Goal: Transaction & Acquisition: Download file/media

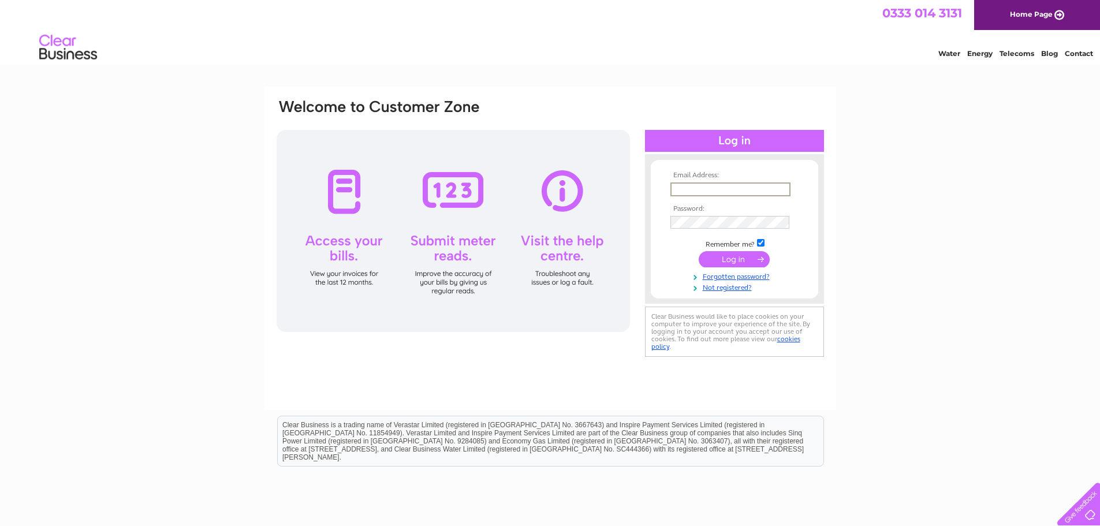
click at [708, 193] on input "text" at bounding box center [731, 190] width 120 height 14
type input "emma.savage@savills.com"
click at [699, 251] on input "submit" at bounding box center [734, 259] width 71 height 16
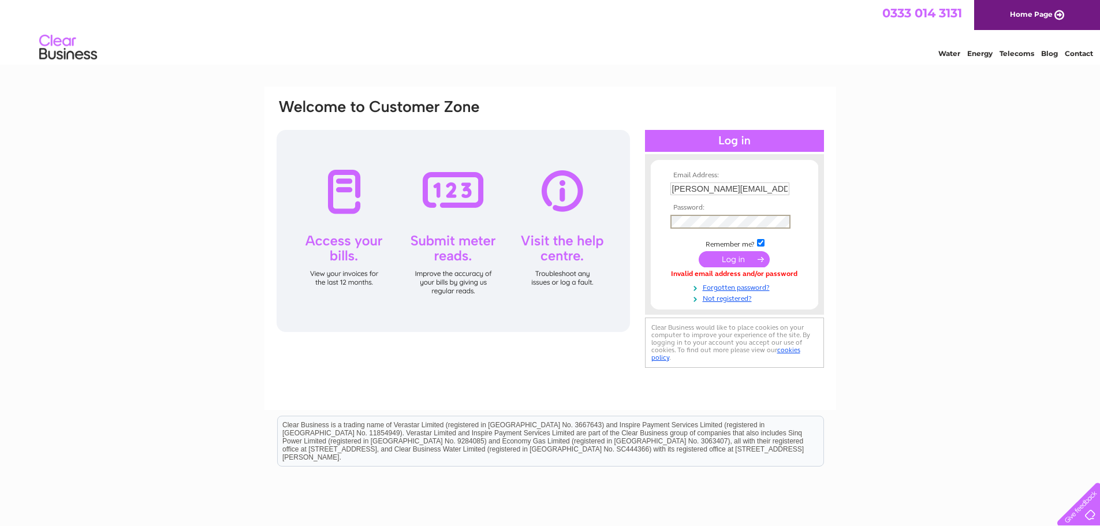
click at [699, 251] on input "submit" at bounding box center [734, 259] width 71 height 16
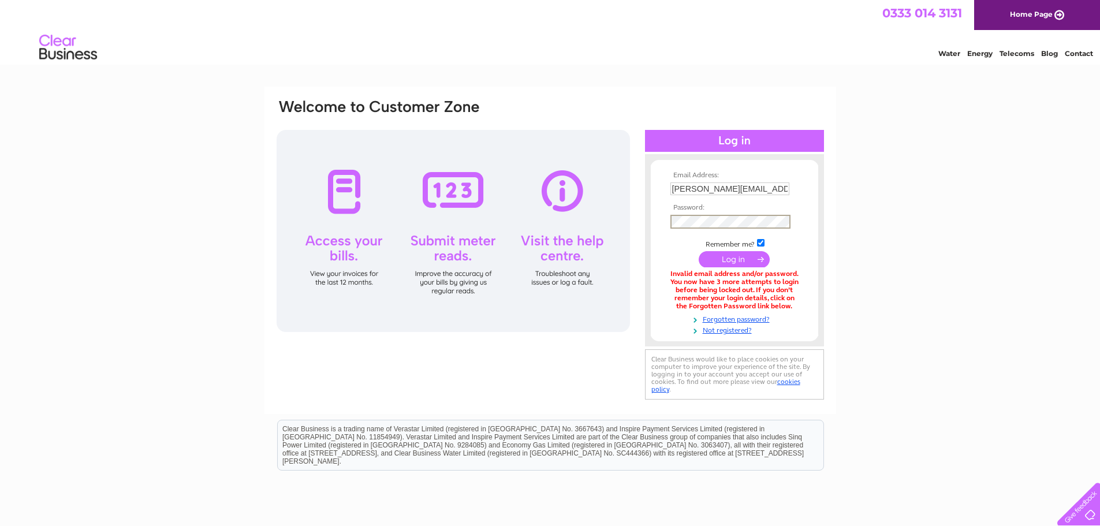
click at [699, 251] on input "submit" at bounding box center [734, 259] width 71 height 16
click at [711, 260] on input "submit" at bounding box center [734, 259] width 71 height 16
click at [713, 254] on input "submit" at bounding box center [734, 258] width 71 height 16
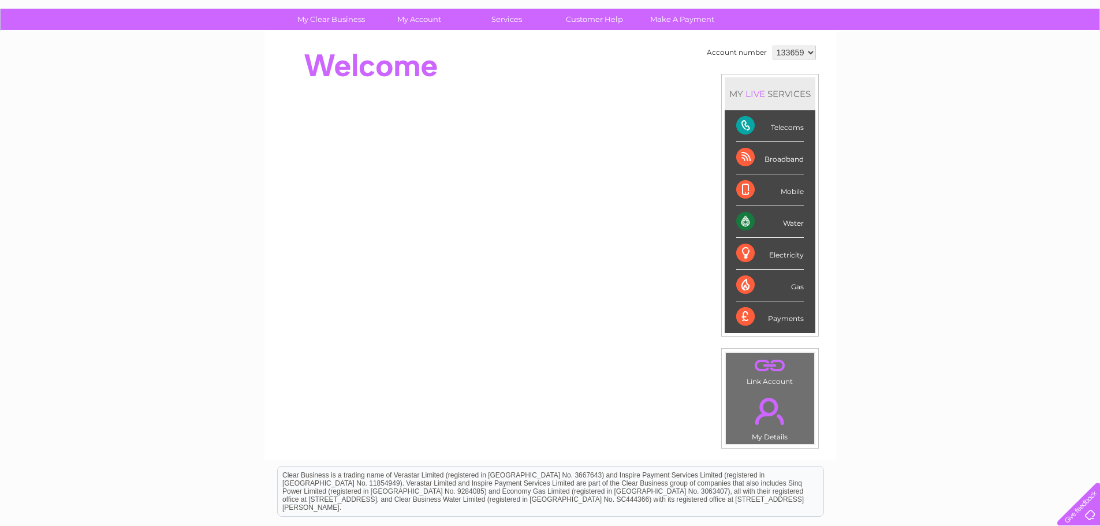
scroll to position [76, 0]
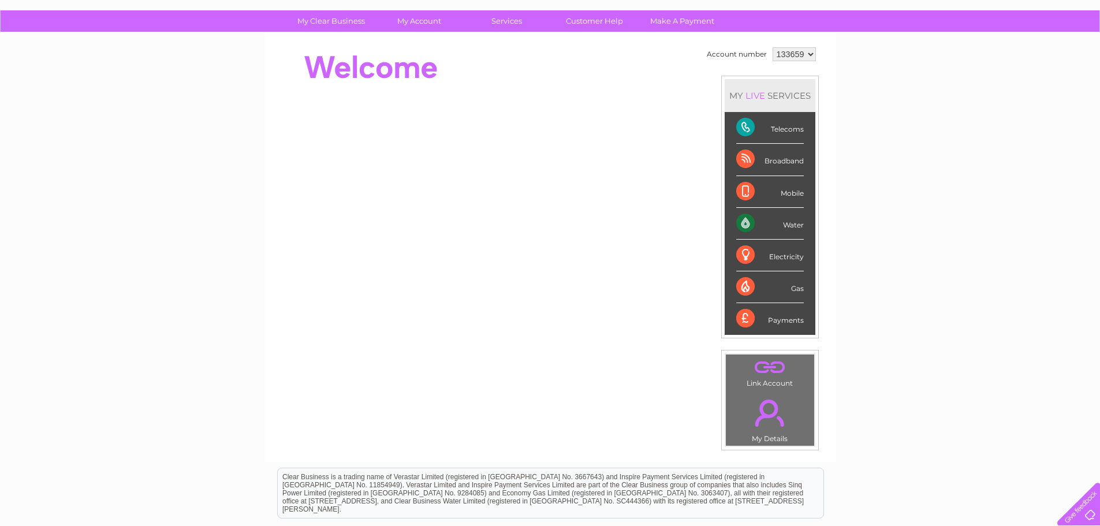
click at [792, 224] on div "Water" at bounding box center [770, 224] width 68 height 32
click at [756, 416] on link "." at bounding box center [770, 413] width 83 height 40
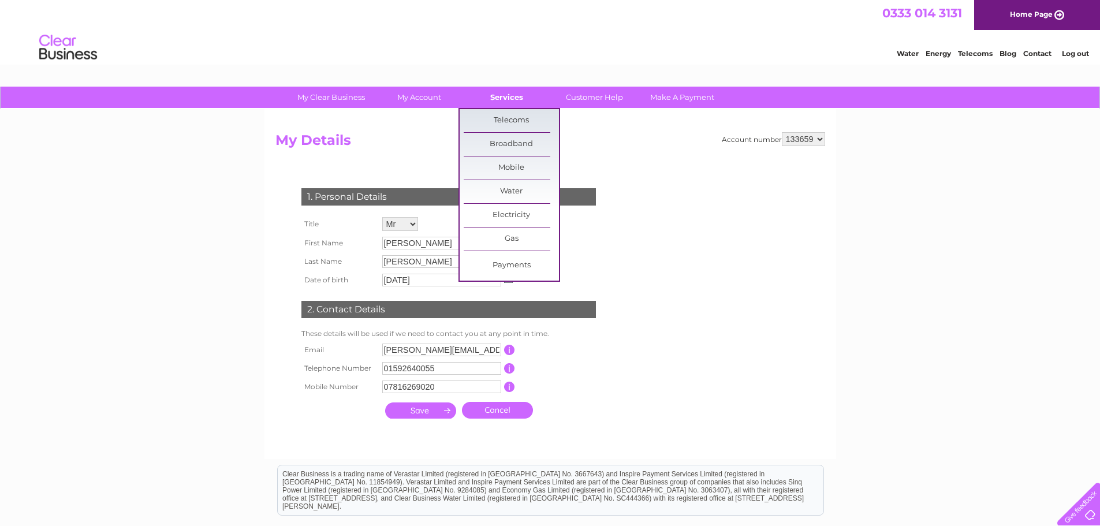
click at [517, 96] on link "Services" at bounding box center [506, 97] width 95 height 21
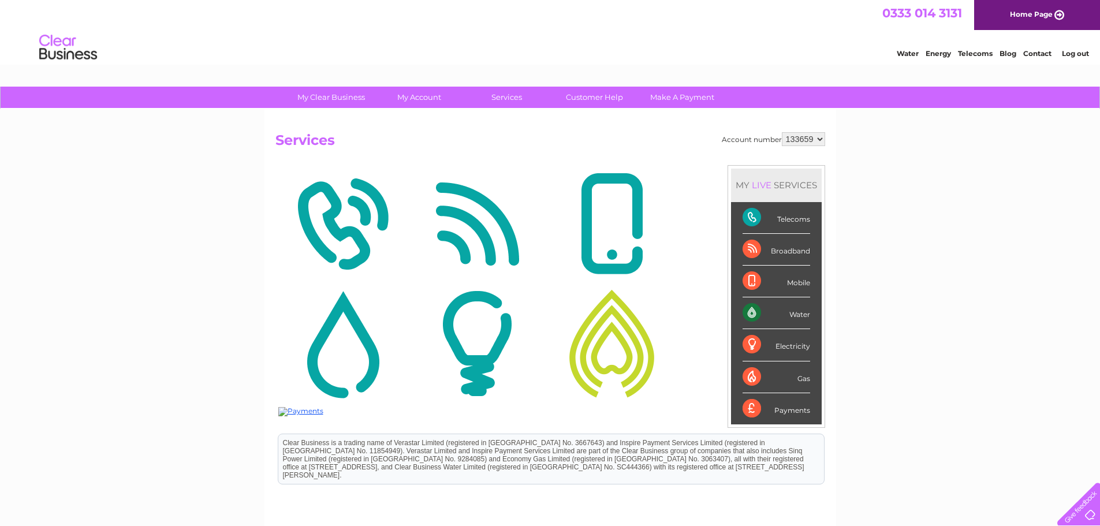
click at [508, 196] on img at bounding box center [477, 224] width 129 height 112
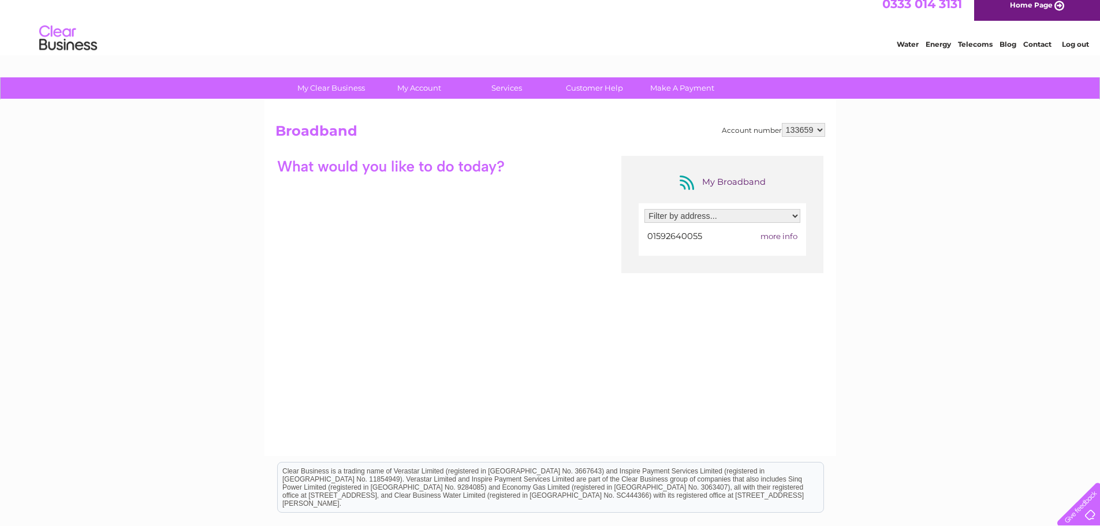
scroll to position [8, 0]
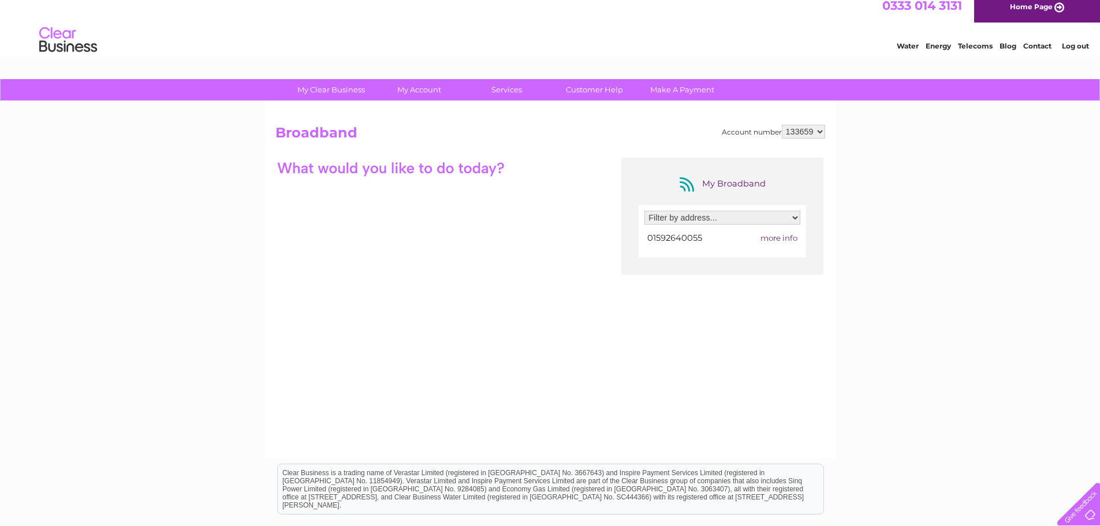
click at [773, 218] on select "Filter by address... Raith Farming Partnership, Raith Estate, Raith, Kirkcaldy,…" at bounding box center [723, 218] width 156 height 14
select select "755279"
click at [645, 211] on select "Filter by address... Raith Farming Partnership, Raith Estate, Raith, Kirkcaldy,…" at bounding box center [723, 218] width 156 height 14
drag, startPoint x: 1099, startPoint y: 245, endPoint x: 1094, endPoint y: 313, distance: 67.8
click at [1094, 313] on div "My Clear Business Login Details My Details My Preferences Link Account My Accou…" at bounding box center [550, 367] width 1100 height 576
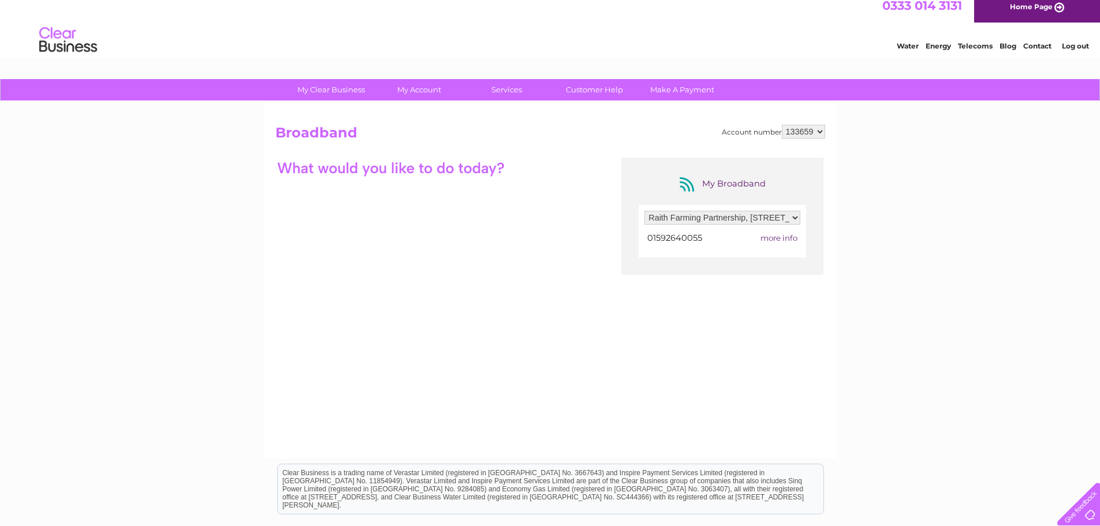
drag, startPoint x: 1096, startPoint y: 311, endPoint x: 1089, endPoint y: 355, distance: 45.0
click at [1089, 355] on div "My Clear Business Login Details My Details My Preferences Link Account My Accou…" at bounding box center [550, 367] width 1100 height 576
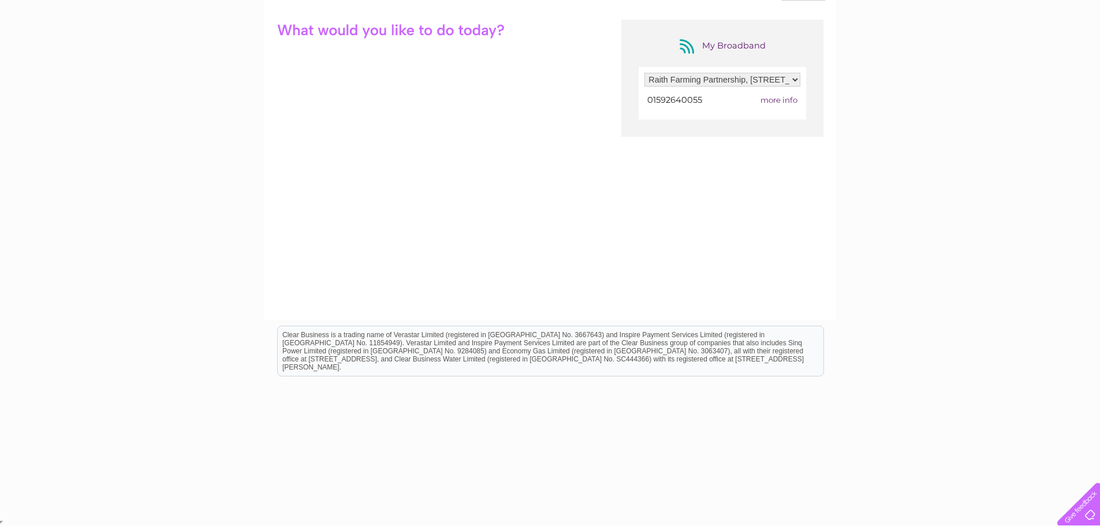
scroll to position [0, 0]
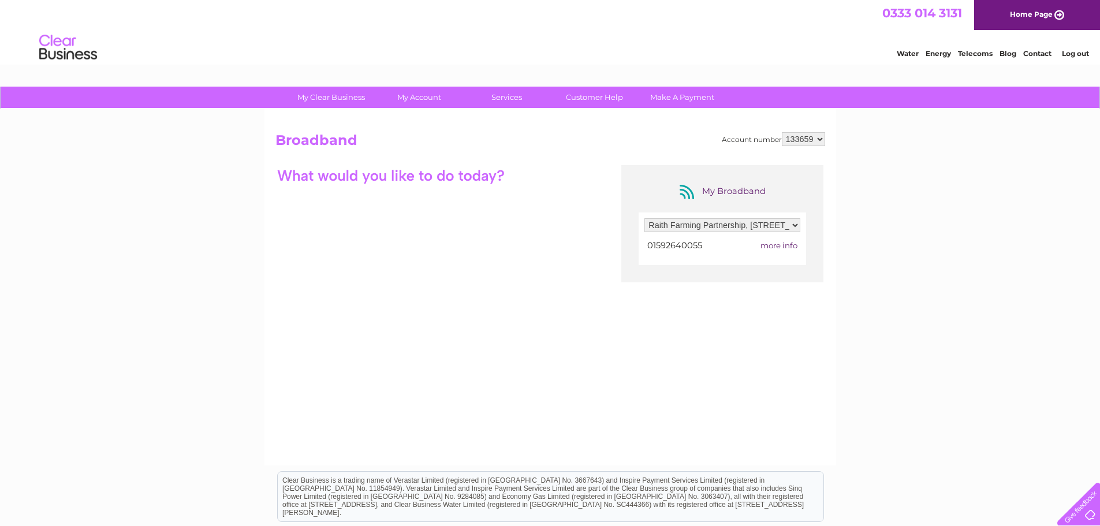
click at [773, 247] on span "more info" at bounding box center [779, 245] width 37 height 9
click at [787, 245] on span "more info" at bounding box center [779, 245] width 37 height 9
click at [738, 183] on div "My Broadband" at bounding box center [722, 192] width 92 height 18
click at [776, 250] on span "more info" at bounding box center [779, 245] width 37 height 9
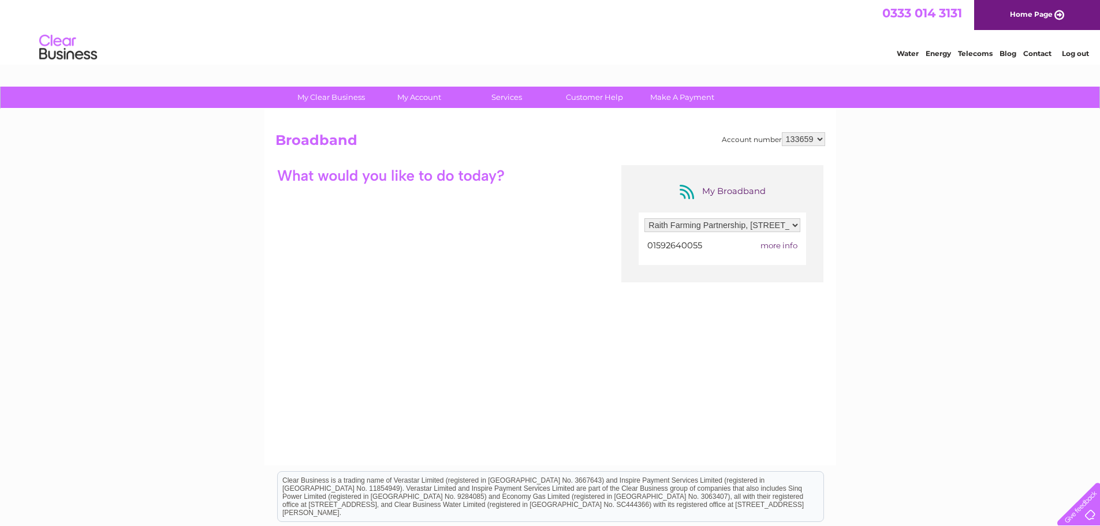
click at [820, 143] on select "133659" at bounding box center [803, 139] width 43 height 14
click at [782, 132] on select "133659" at bounding box center [803, 139] width 43 height 14
click at [749, 226] on select "Filter by address... Raith Farming Partnership, Raith Estate, Raith, Kirkcaldy,…" at bounding box center [723, 225] width 156 height 14
click at [645, 218] on select "Filter by address... Raith Farming Partnership, Raith Estate, Raith, Kirkcaldy,…" at bounding box center [723, 225] width 156 height 14
click at [455, 236] on div "My Broadband Filter by address... Raith Farming Partnership, Raith Estate, Rait…" at bounding box center [550, 277] width 550 height 225
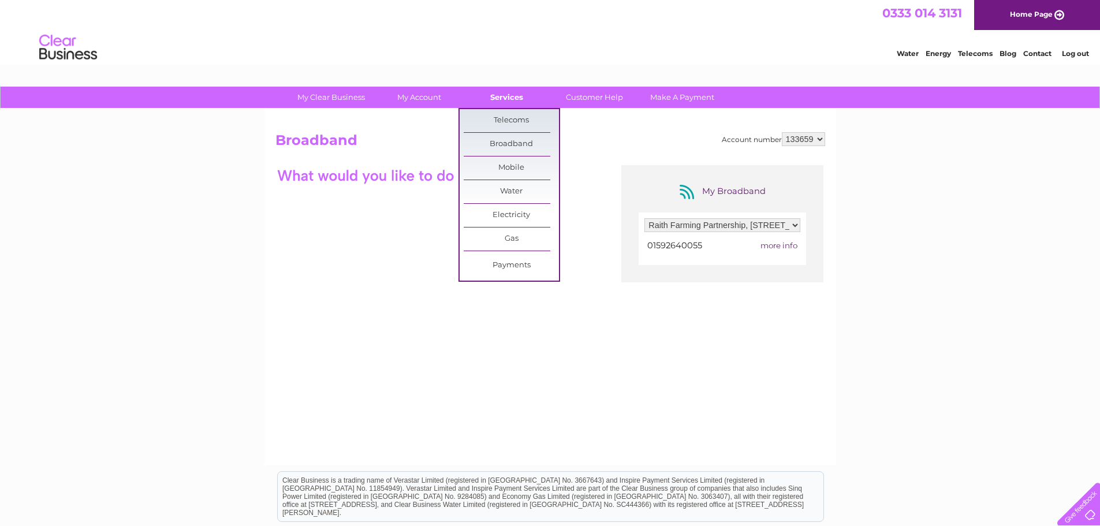
click at [516, 95] on link "Services" at bounding box center [506, 97] width 95 height 21
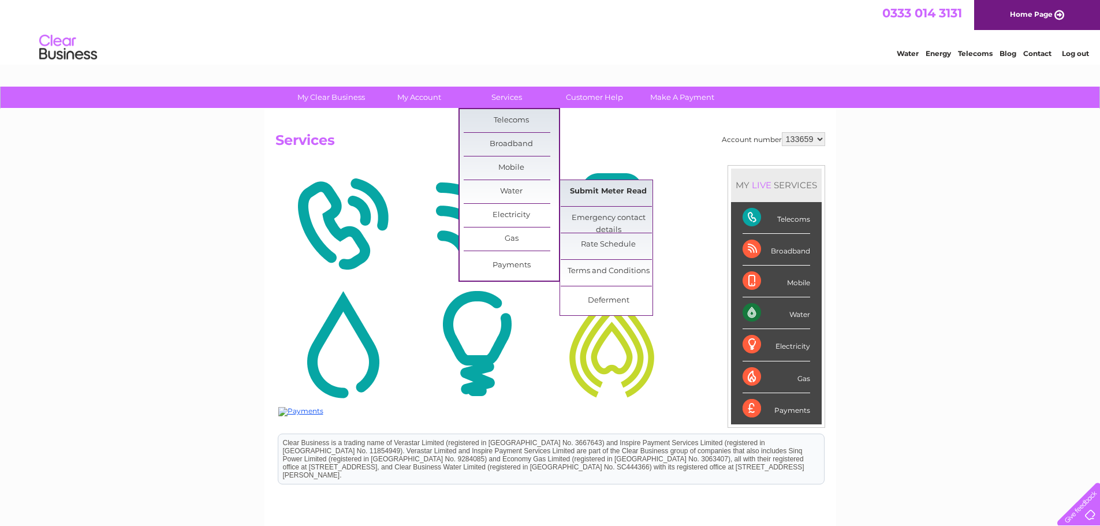
click at [599, 193] on link "Submit Meter Read" at bounding box center [608, 191] width 95 height 23
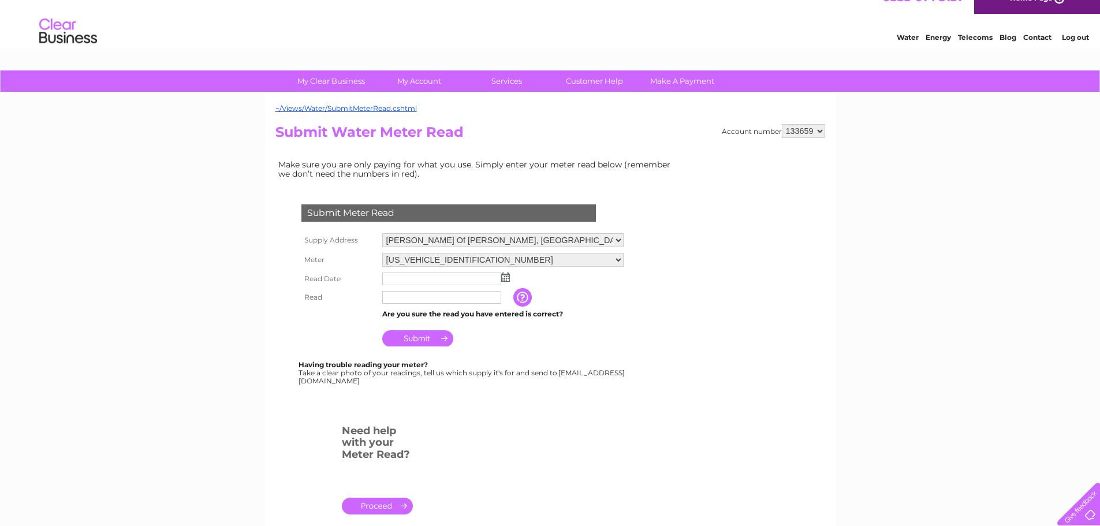
scroll to position [3, 0]
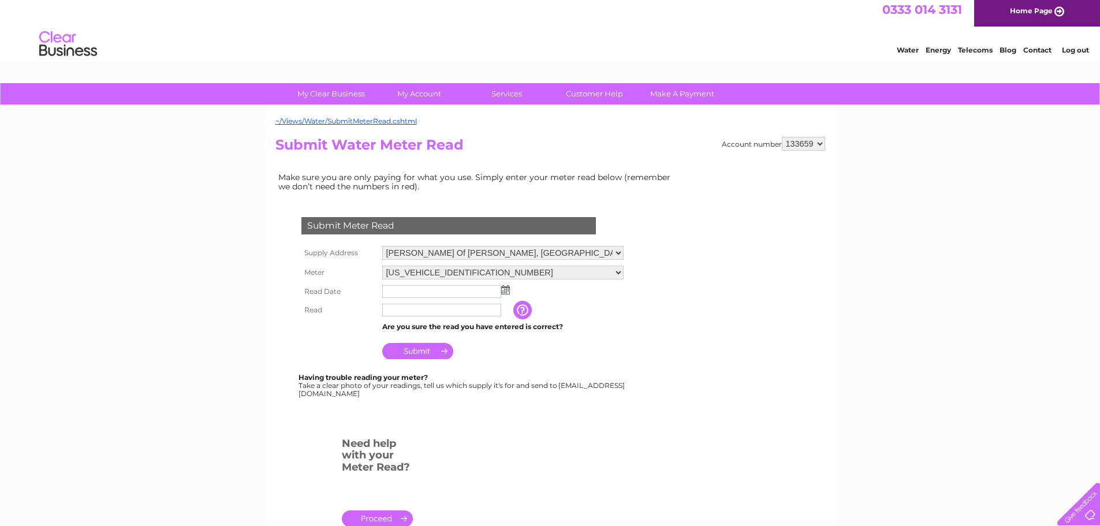
click at [658, 149] on h2 "Submit Water Meter Read" at bounding box center [550, 148] width 550 height 22
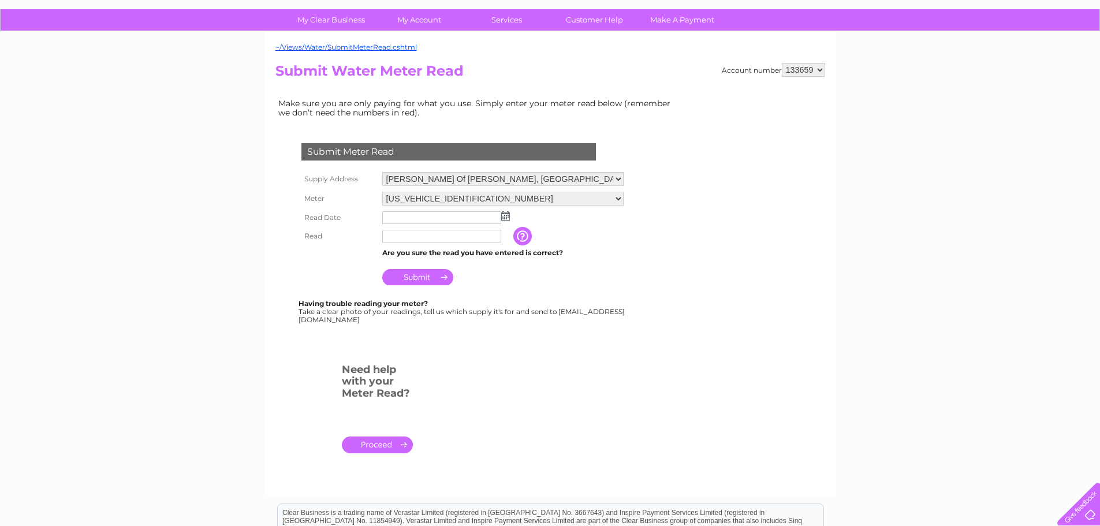
scroll to position [90, 0]
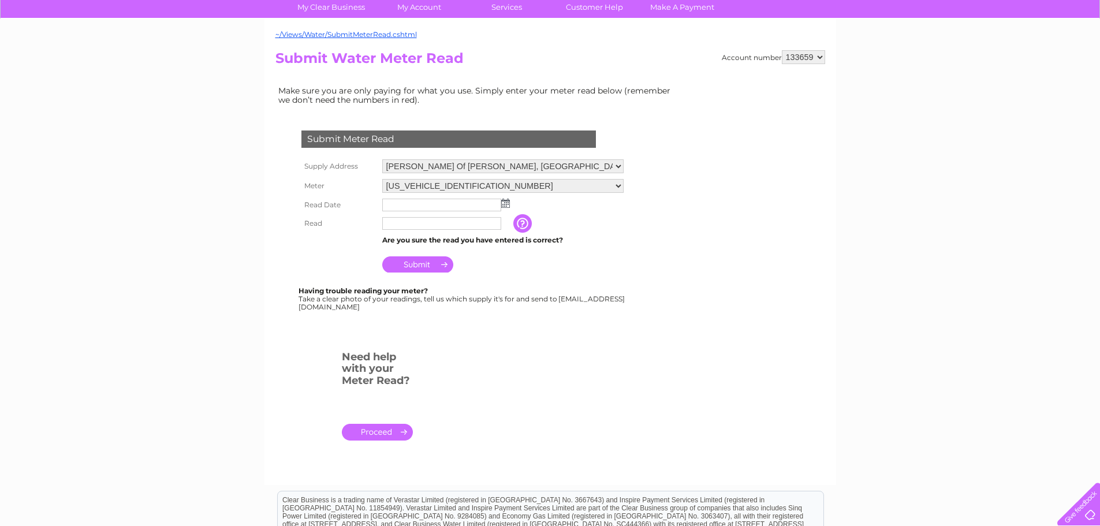
click at [624, 169] on td "[PERSON_NAME] Of [PERSON_NAME], [GEOGRAPHIC_DATA], [GEOGRAPHIC_DATA], KY2 5YF R…" at bounding box center [502, 167] width 247 height 20
click at [614, 170] on select "[PERSON_NAME] Of [PERSON_NAME], [GEOGRAPHIC_DATA], [GEOGRAPHIC_DATA], KY2 5YF R…" at bounding box center [502, 166] width 241 height 15
select select "542487"
click at [382, 159] on select "[PERSON_NAME] Of [PERSON_NAME], [GEOGRAPHIC_DATA], [GEOGRAPHIC_DATA], KY2 5YF R…" at bounding box center [502, 166] width 241 height 15
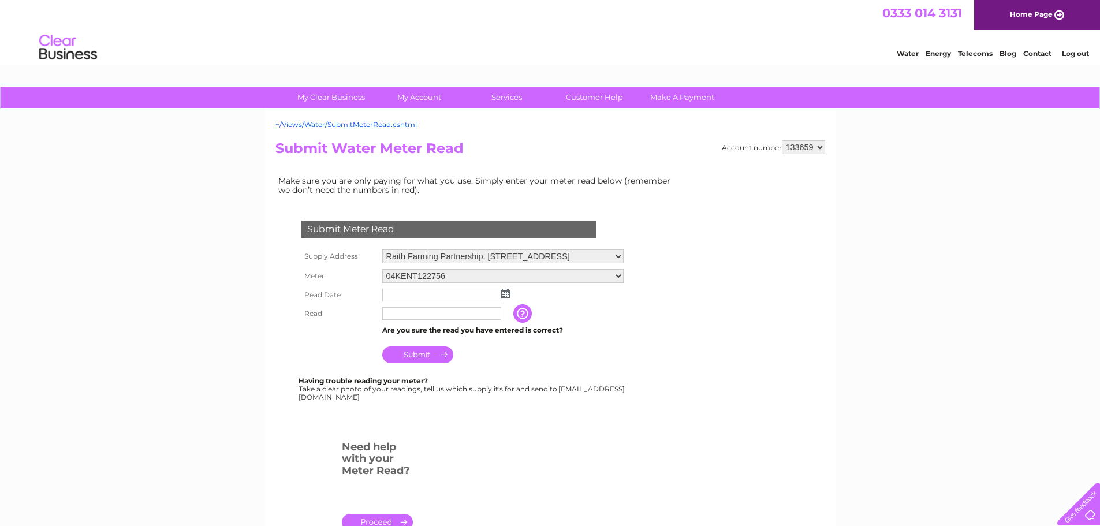
click at [564, 248] on td "[PERSON_NAME] Of [PERSON_NAME], [GEOGRAPHIC_DATA], [GEOGRAPHIC_DATA], KY2 5YF R…" at bounding box center [502, 257] width 247 height 20
click at [563, 258] on select "[PERSON_NAME] Of [PERSON_NAME], [GEOGRAPHIC_DATA], [GEOGRAPHIC_DATA], KY2 5YF R…" at bounding box center [502, 257] width 241 height 14
select select "542460"
click at [382, 250] on select "[PERSON_NAME] Of [PERSON_NAME], [GEOGRAPHIC_DATA], [GEOGRAPHIC_DATA], KY2 5YF R…" at bounding box center [502, 257] width 241 height 15
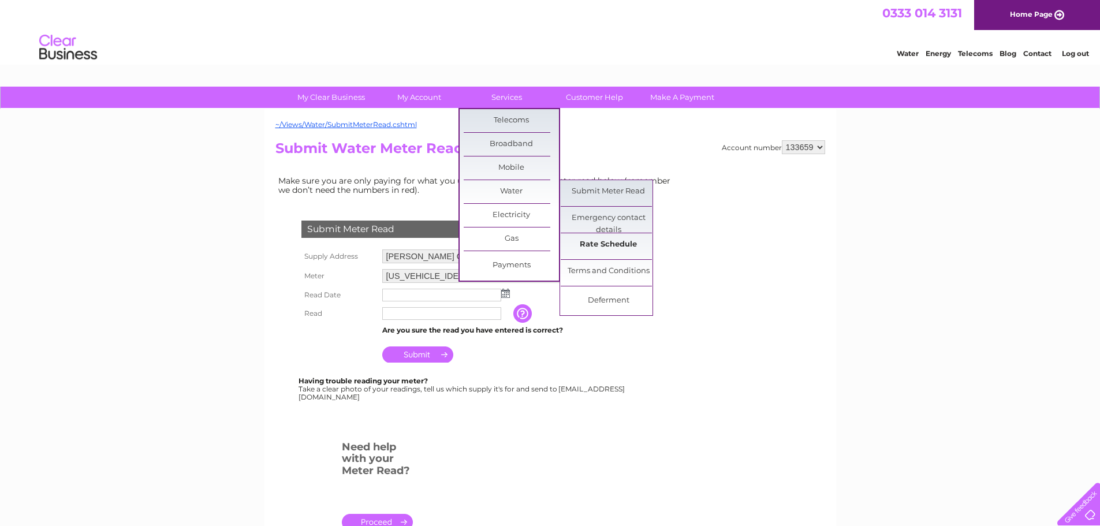
click at [604, 239] on link "Rate Schedule" at bounding box center [608, 244] width 95 height 23
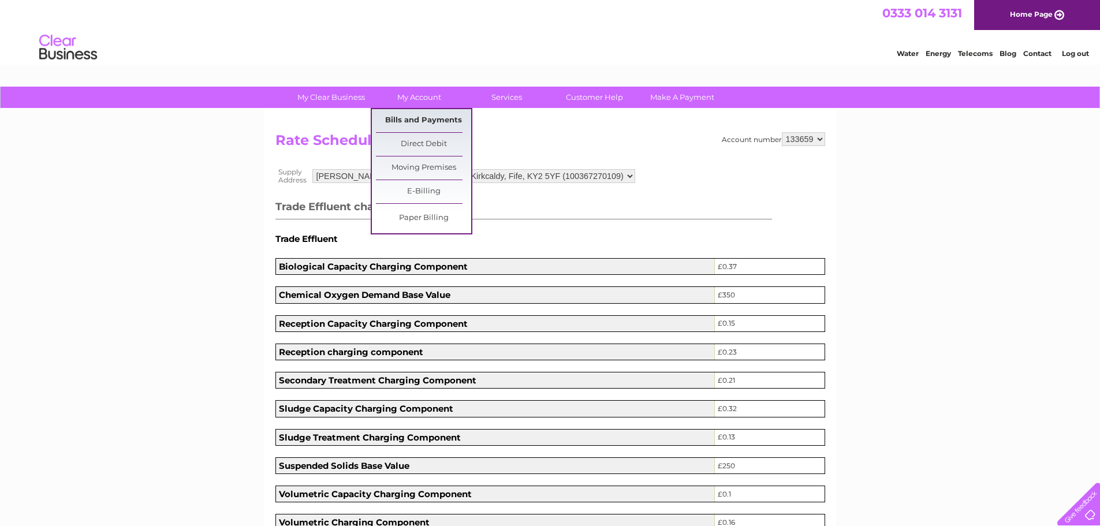
click at [429, 122] on link "Bills and Payments" at bounding box center [423, 120] width 95 height 23
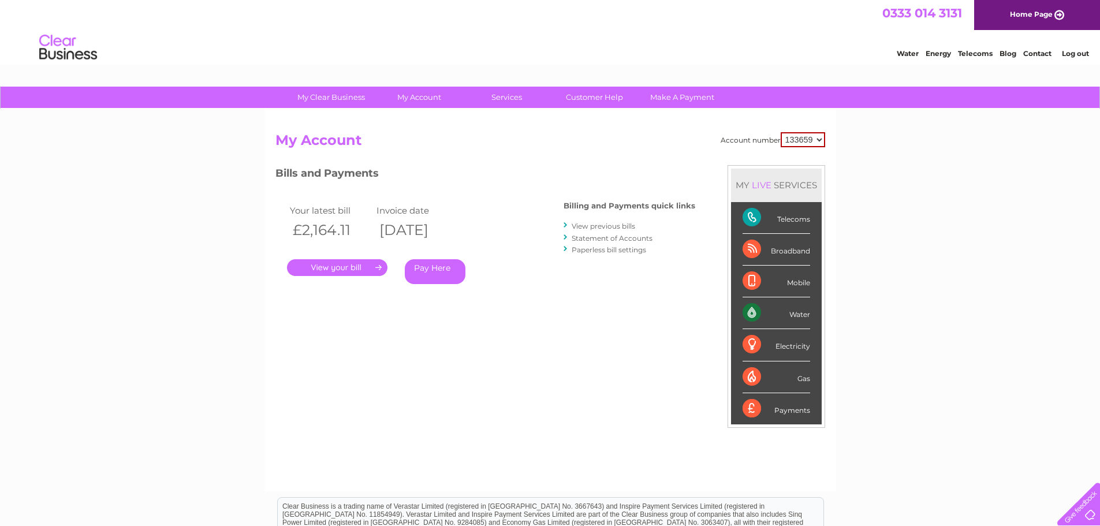
click at [339, 264] on link "." at bounding box center [337, 267] width 100 height 17
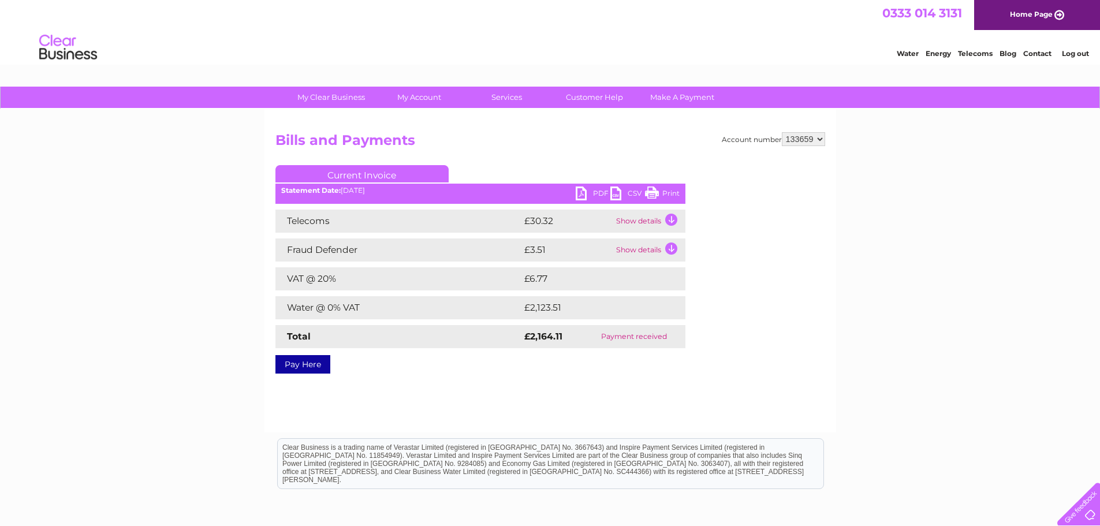
click at [583, 202] on link "PDF" at bounding box center [593, 195] width 35 height 17
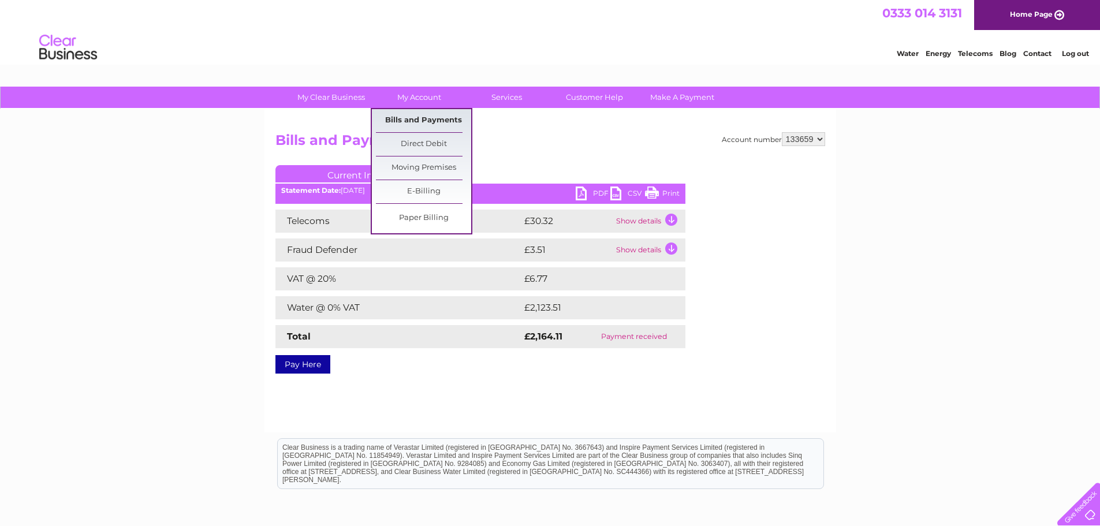
click at [429, 118] on link "Bills and Payments" at bounding box center [423, 120] width 95 height 23
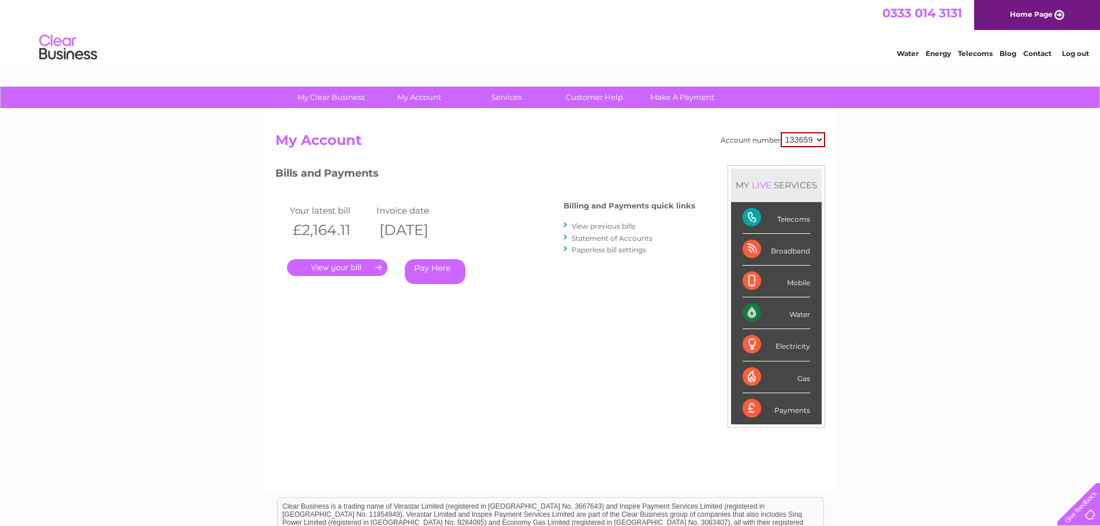
click at [621, 226] on link "View previous bills" at bounding box center [604, 226] width 64 height 9
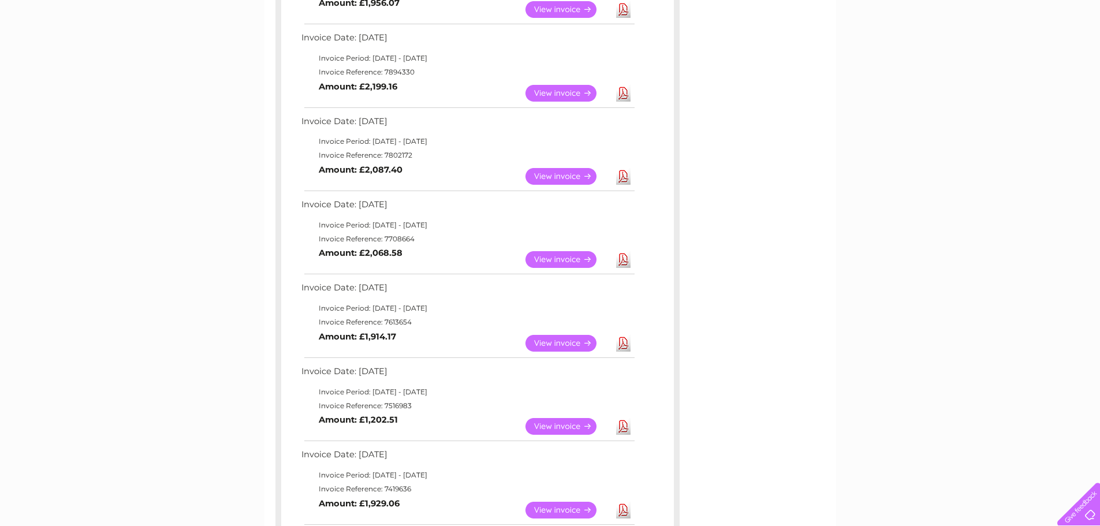
scroll to position [358, 0]
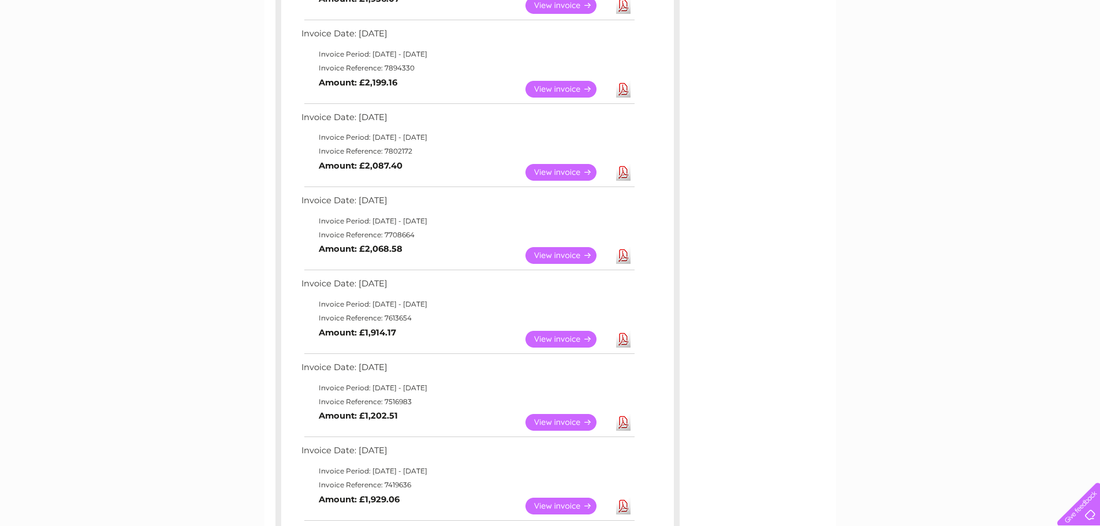
click at [1094, 282] on div "My Clear Business Login Details My Details My Preferences Link Account My Accou…" at bounding box center [550, 295] width 1100 height 1132
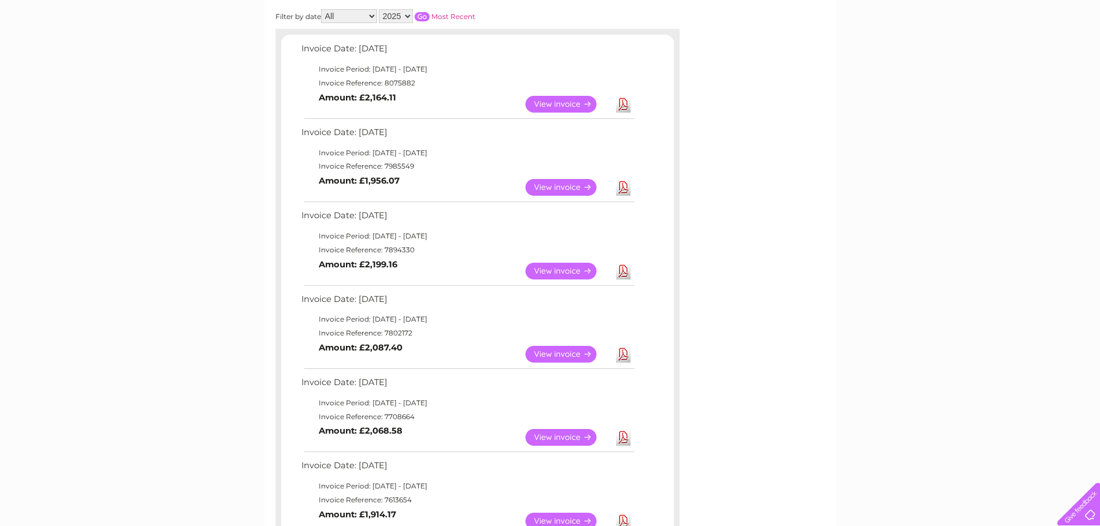
scroll to position [0, 0]
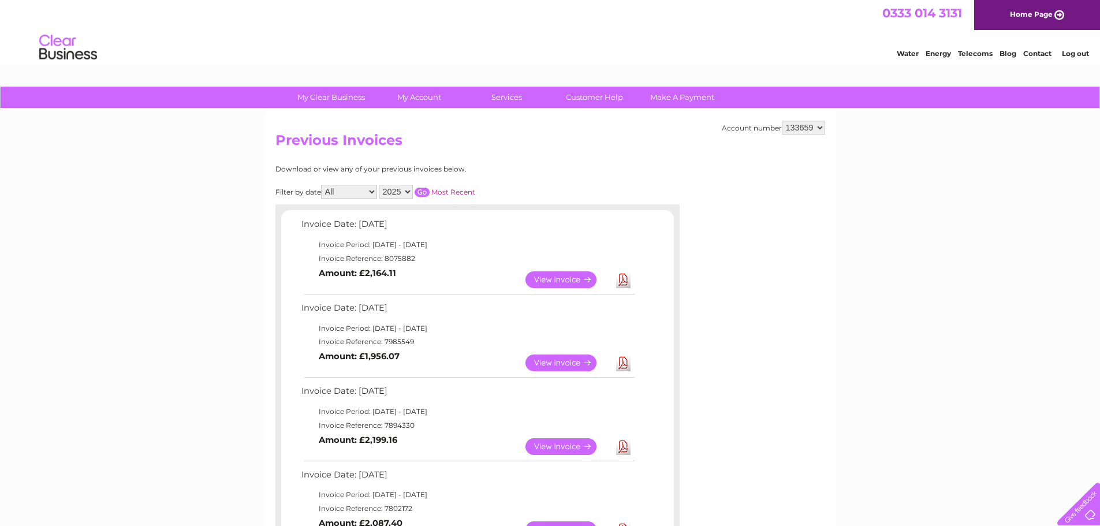
click at [404, 191] on select "2025 2024 2023 2022" at bounding box center [396, 192] width 34 height 14
click at [380, 185] on select "2025 2024 2023 2022" at bounding box center [396, 192] width 34 height 14
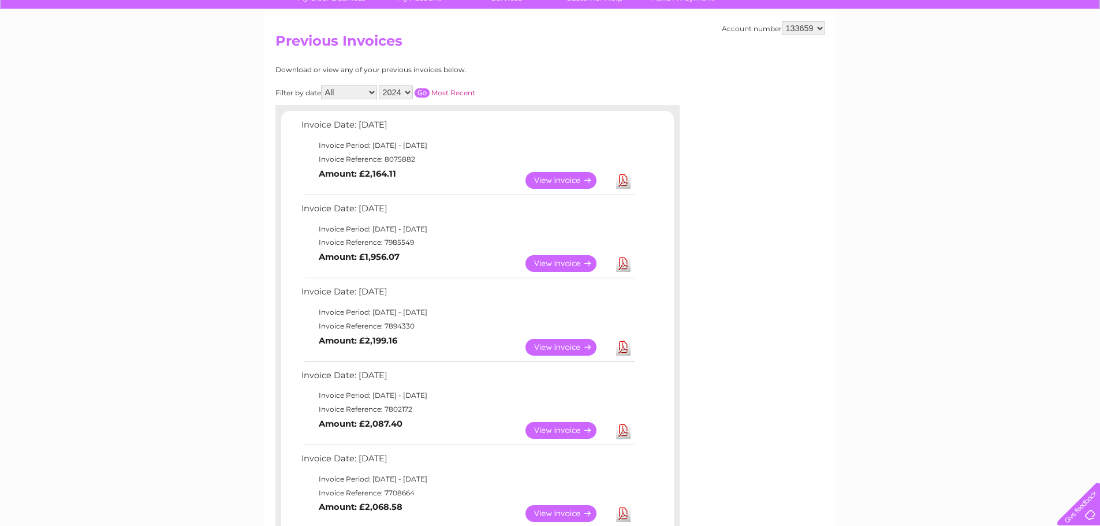
scroll to position [117, 0]
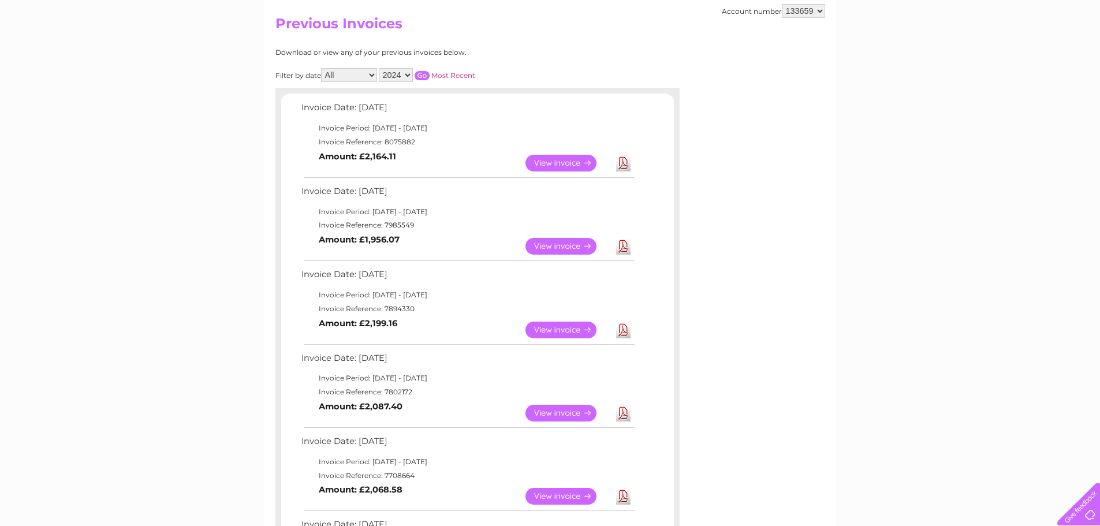
click at [429, 79] on input "button" at bounding box center [422, 75] width 15 height 9
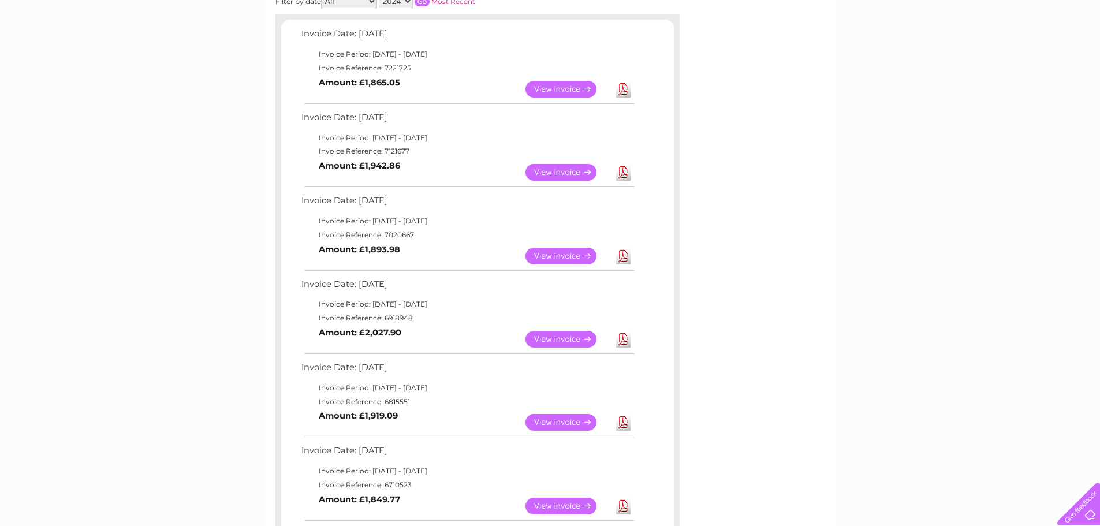
scroll to position [192, 0]
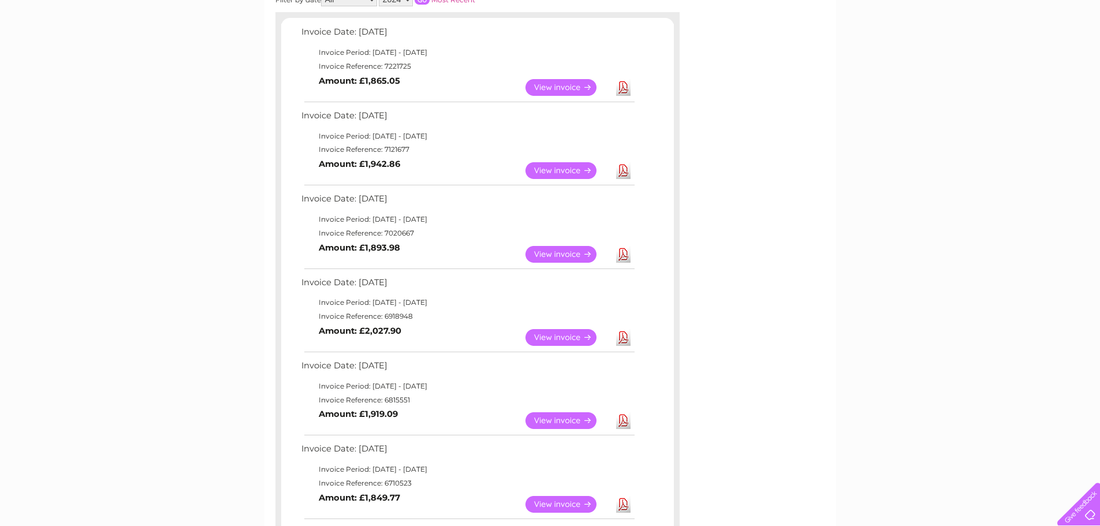
click at [625, 343] on link "Download" at bounding box center [623, 337] width 14 height 17
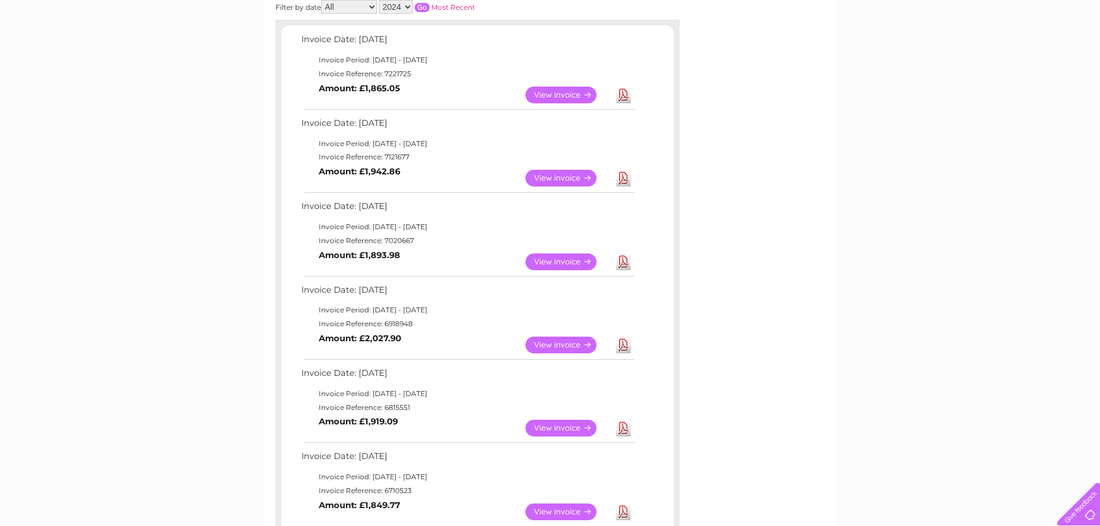
select select "2025"
click at [380, 0] on select "2025 2024 2023 2022" at bounding box center [396, 7] width 34 height 14
click at [423, 8] on input "button" at bounding box center [422, 7] width 15 height 9
click at [623, 177] on link "Download" at bounding box center [623, 178] width 14 height 17
click at [624, 269] on link "Download" at bounding box center [623, 262] width 14 height 17
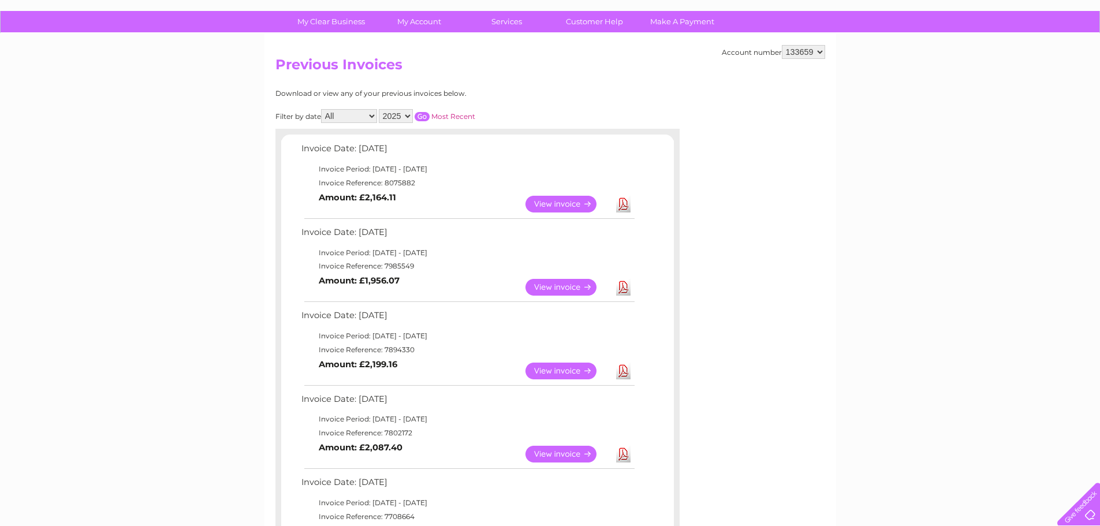
scroll to position [0, 0]
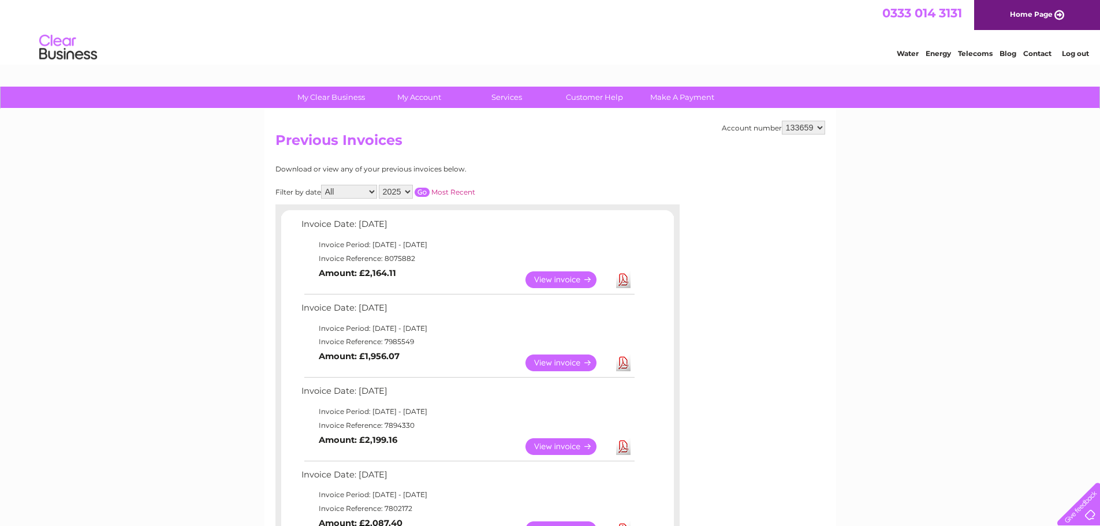
click at [816, 124] on select "133659" at bounding box center [803, 128] width 43 height 14
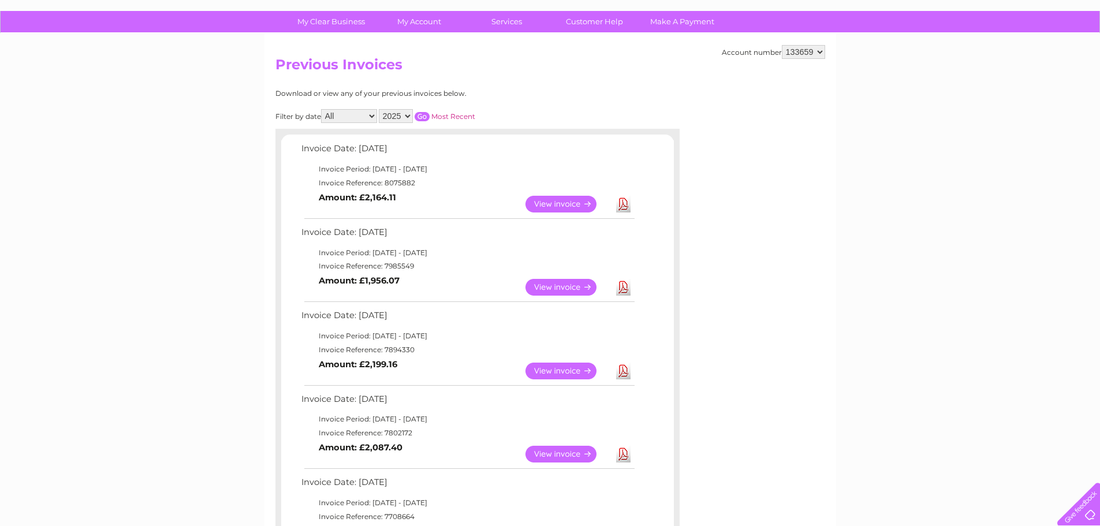
scroll to position [79, 0]
